Goal: Information Seeking & Learning: Learn about a topic

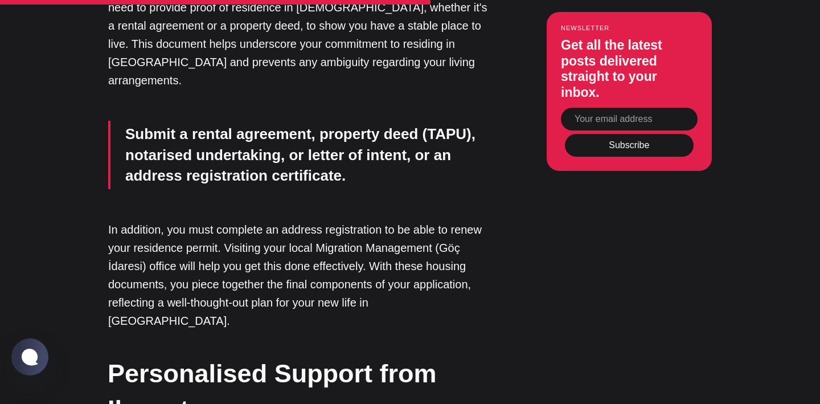
scroll to position [3116, 0]
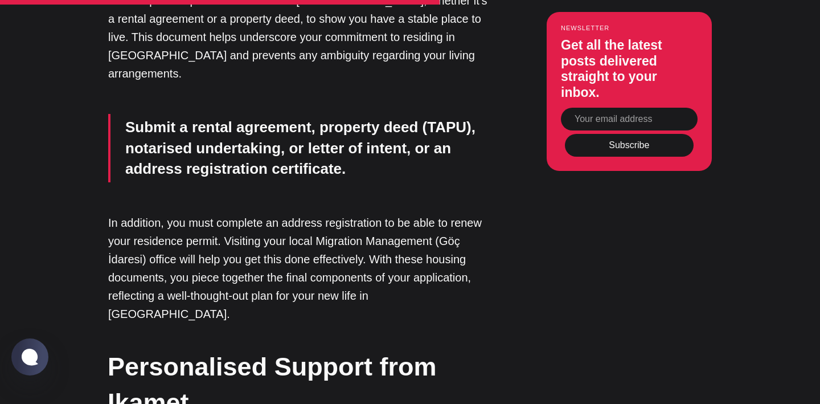
drag, startPoint x: 362, startPoint y: 277, endPoint x: 124, endPoint y: 55, distance: 325.3
copy div "Medical Reports (if requested) : Usually only necessary for health-based or spe…"
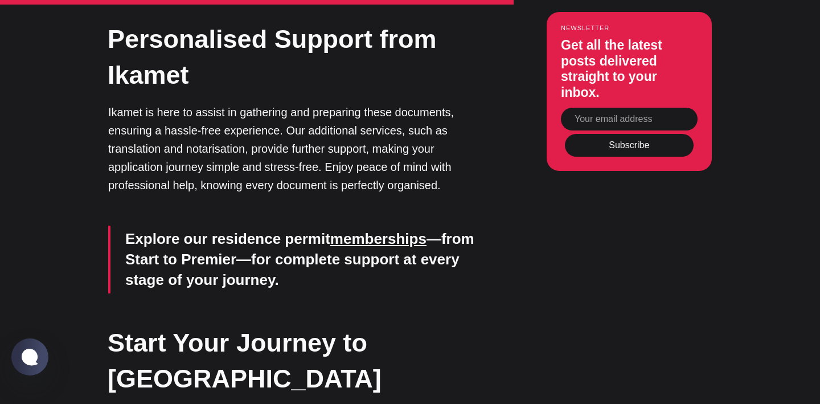
scroll to position [3443, 0]
drag, startPoint x: 374, startPoint y: 304, endPoint x: 114, endPoint y: 83, distance: 341.1
copy div "Housing Documents Where you plan to live is also an important aspect of your ap…"
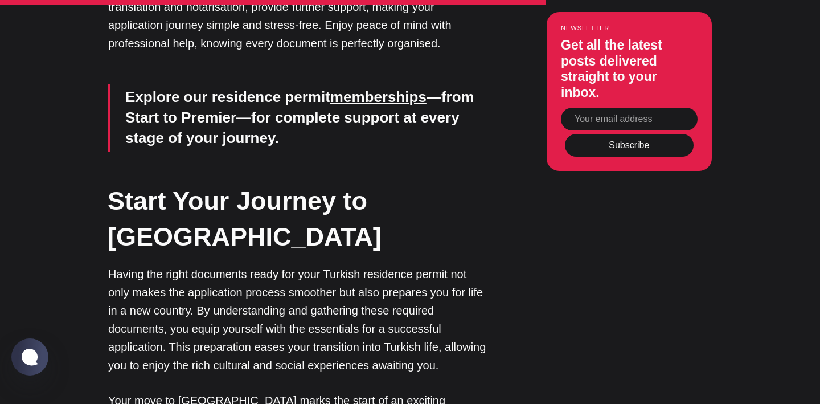
scroll to position [3587, 0]
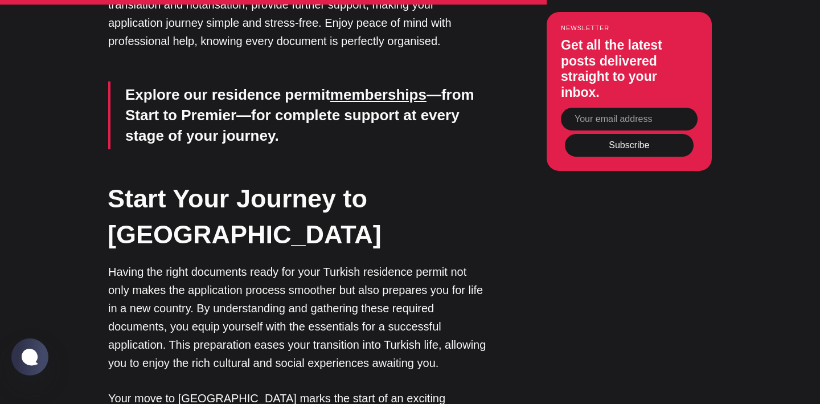
drag, startPoint x: 430, startPoint y: 278, endPoint x: 99, endPoint y: 191, distance: 342.7
copy p "In addition, you must complete an address registration to be able to renew your…"
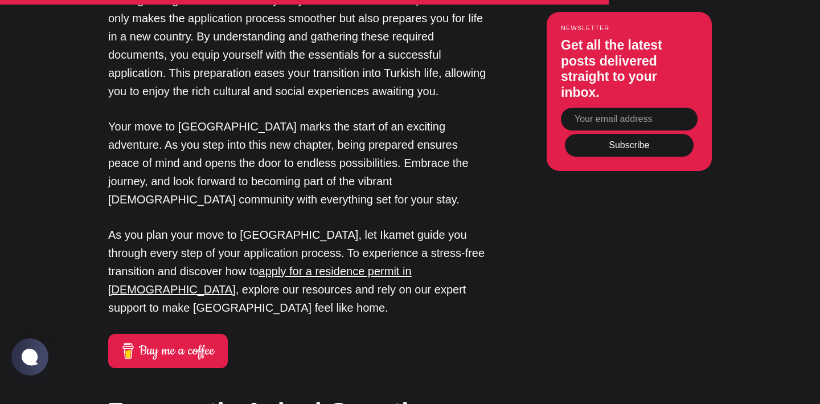
scroll to position [3861, 0]
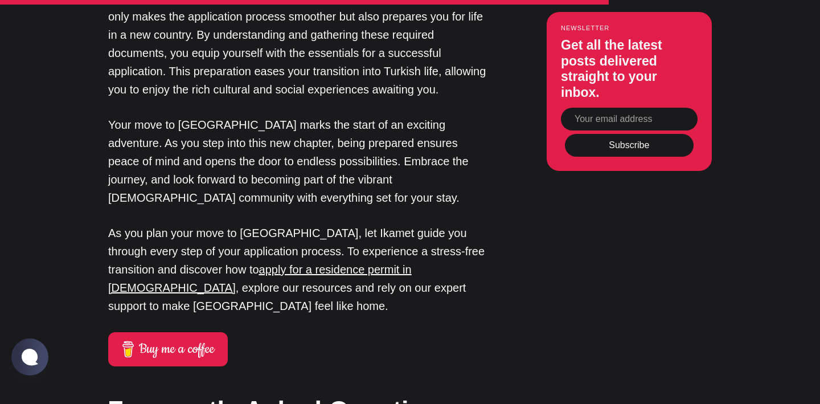
drag, startPoint x: 287, startPoint y: 296, endPoint x: 110, endPoint y: 41, distance: 310.7
copy div "Personalised Support from Ikamet Ikamet is here to assist in gathering and prep…"
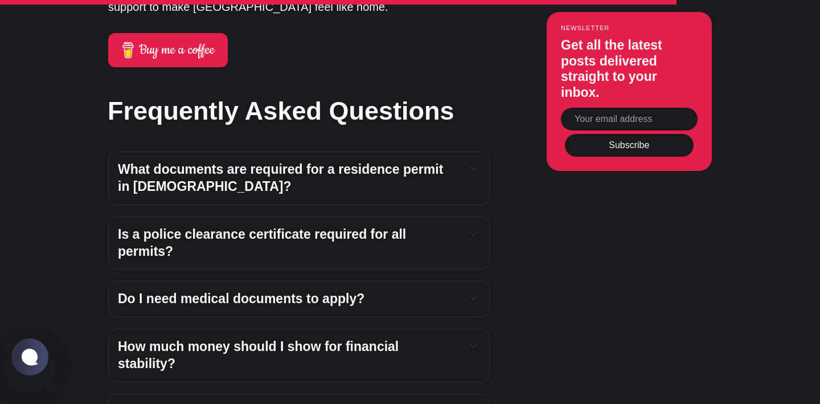
scroll to position [4161, 0]
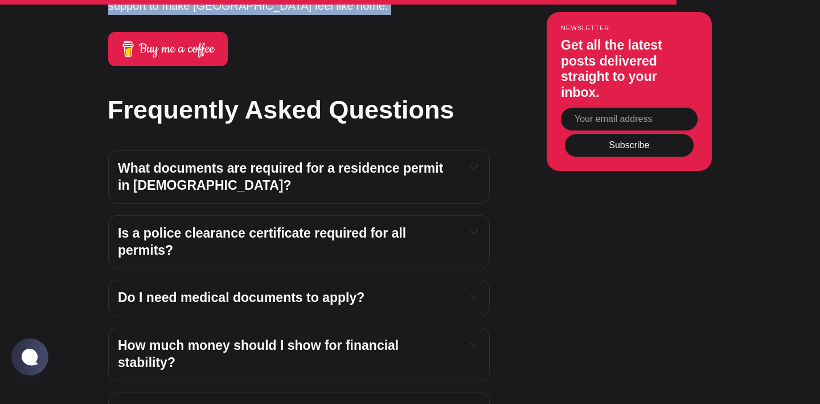
drag, startPoint x: 377, startPoint y: 386, endPoint x: 110, endPoint y: 42, distance: 435.3
copy div "Start Your Journey to Turkey Having the right documents ready for your Turkish …"
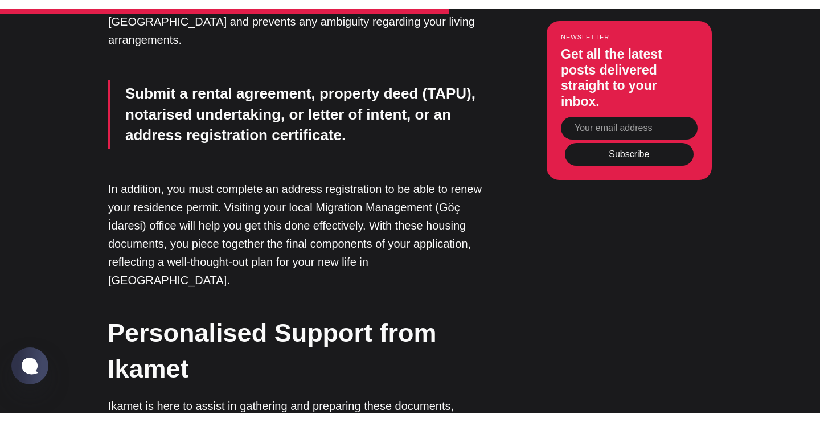
scroll to position [3164, 0]
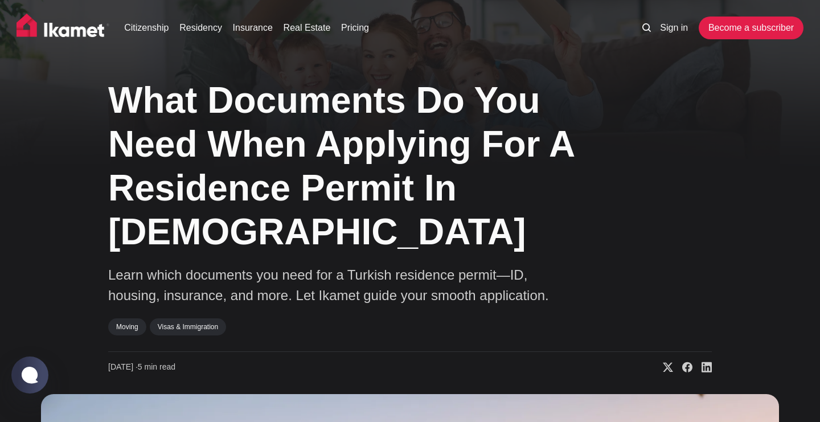
scroll to position [0, 0]
click at [220, 27] on link "Residency" at bounding box center [200, 28] width 43 height 14
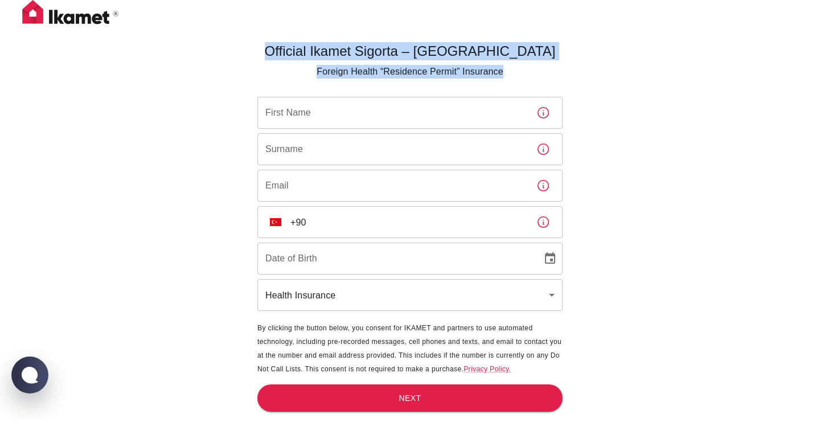
drag, startPoint x: 522, startPoint y: 77, endPoint x: 307, endPoint y: 50, distance: 217.6
click at [307, 50] on main "Official Ikamet Sigorta – Turkey Foreign Health “Residence Permit” Insurance Fi…" at bounding box center [410, 249] width 314 height 422
copy main "Official Ikamet Sigorta – Turkey Foreign Health “Residence Permit” Insurance"
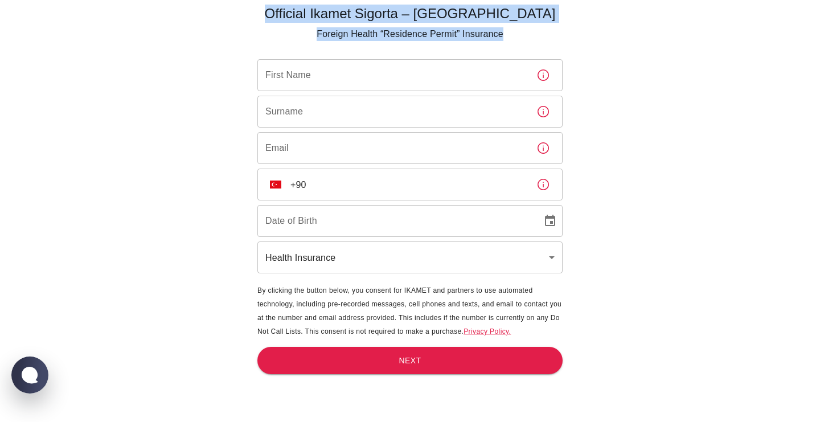
scroll to position [38, 0]
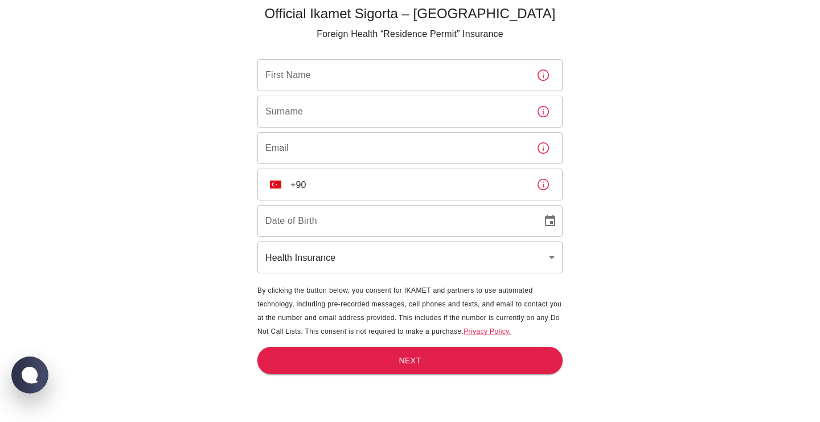
click at [553, 256] on body "Official Ikamet Sigorta – Turkey Foreign Health “Residence Permit” Insurance Fi…" at bounding box center [410, 192] width 820 height 460
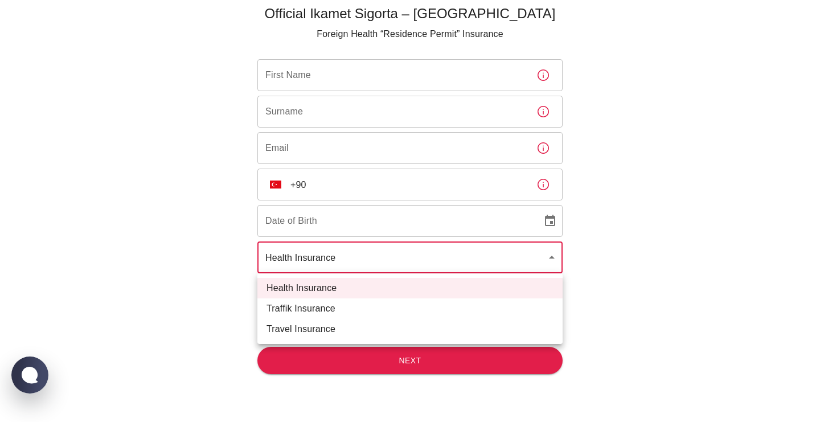
click at [607, 246] on div at bounding box center [410, 211] width 820 height 422
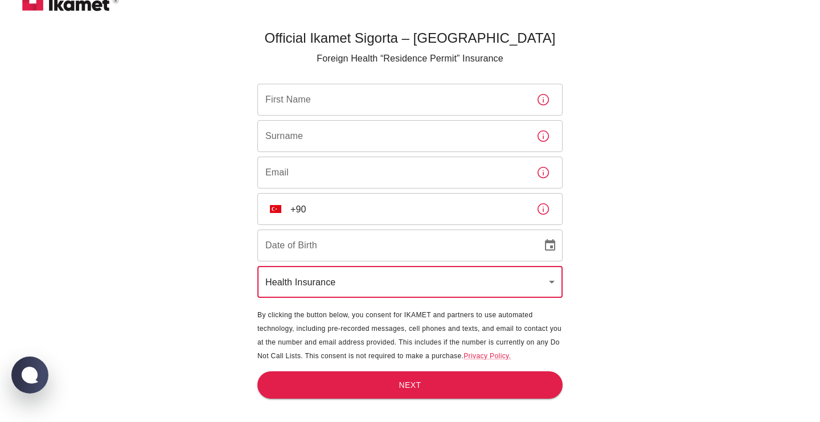
scroll to position [0, 0]
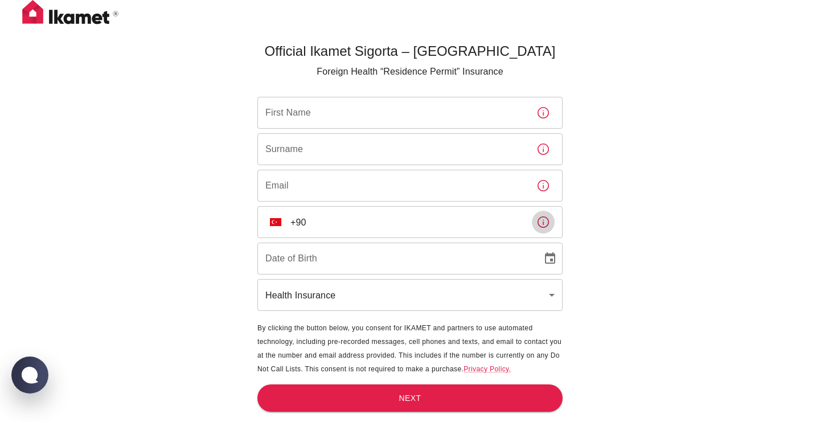
click at [544, 224] on icon "button" at bounding box center [544, 222] width 14 height 14
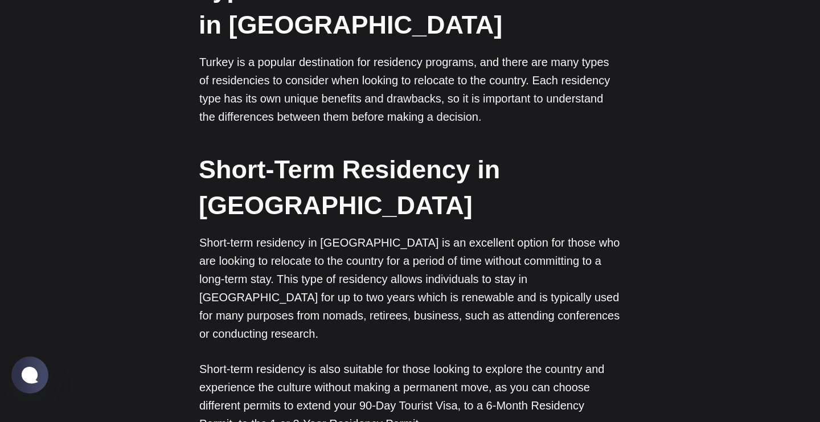
scroll to position [434, 0]
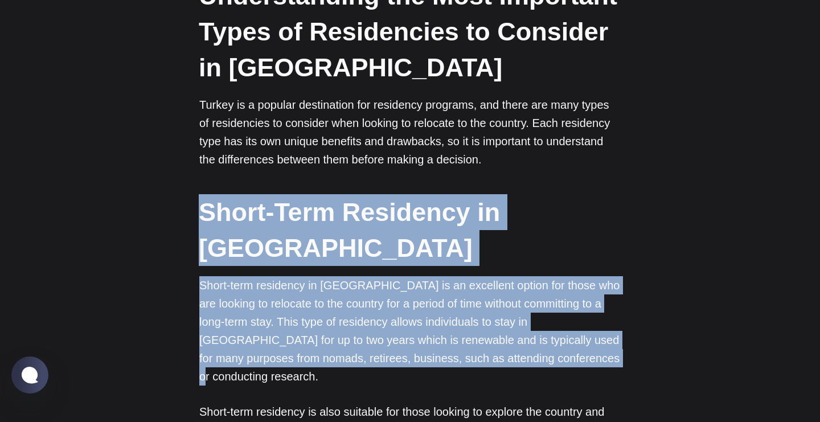
drag, startPoint x: 489, startPoint y: 321, endPoint x: 190, endPoint y: 186, distance: 327.6
copy div "Short-Term Residency in [GEOGRAPHIC_DATA] Short-term residency in [GEOGRAPHIC_D…"
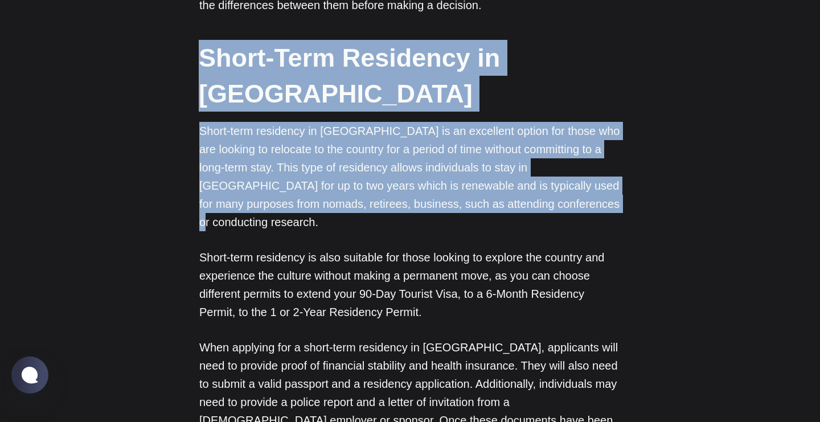
scroll to position [592, 0]
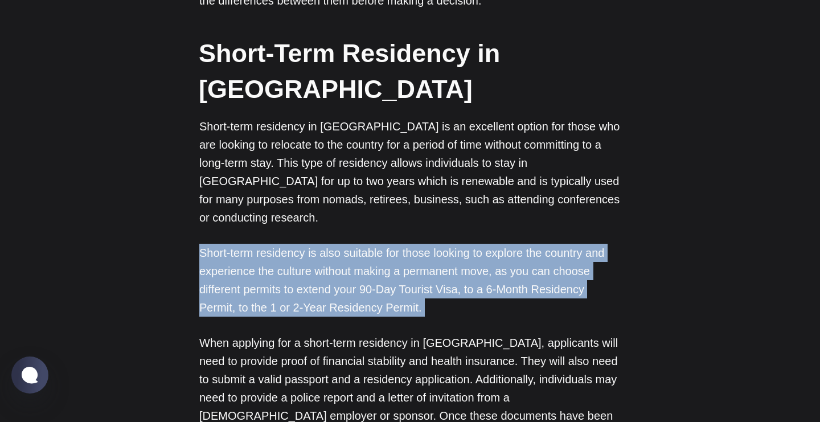
drag, startPoint x: 389, startPoint y: 259, endPoint x: 189, endPoint y: 194, distance: 210.4
copy p "Short-term residency is also suitable for those looking to explore the country …"
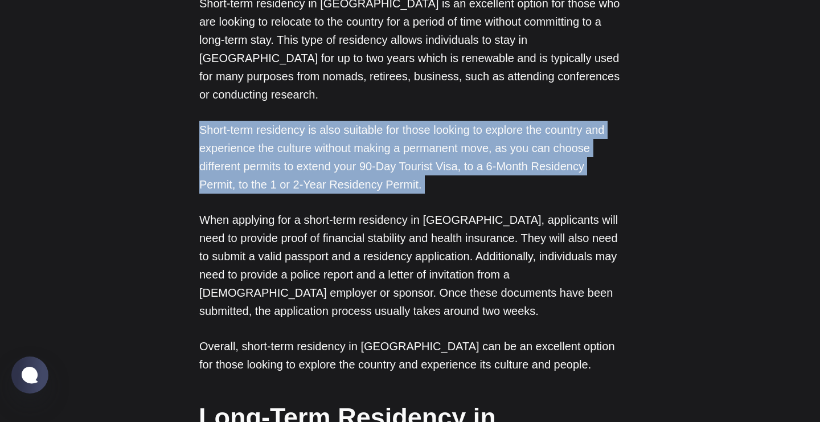
scroll to position [721, 0]
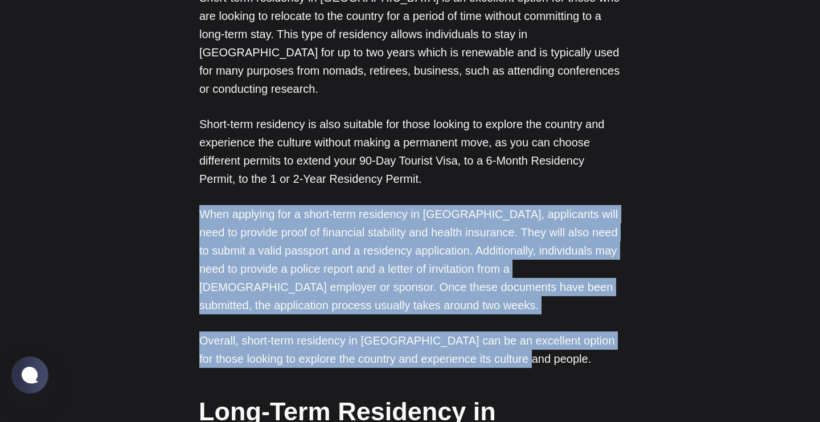
drag, startPoint x: 521, startPoint y: 306, endPoint x: 188, endPoint y: 157, distance: 364.7
copy div "When applying for a short-term residency in [GEOGRAPHIC_DATA], applicants will …"
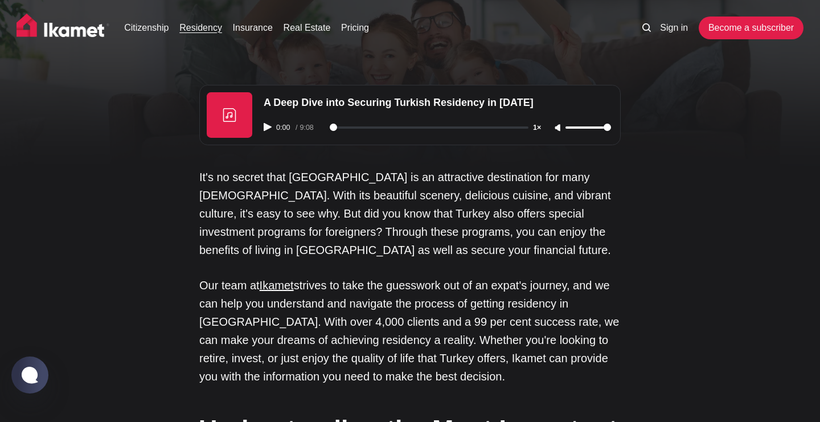
scroll to position [0, 0]
